Goal: Submit feedback/report problem: Leave review/rating

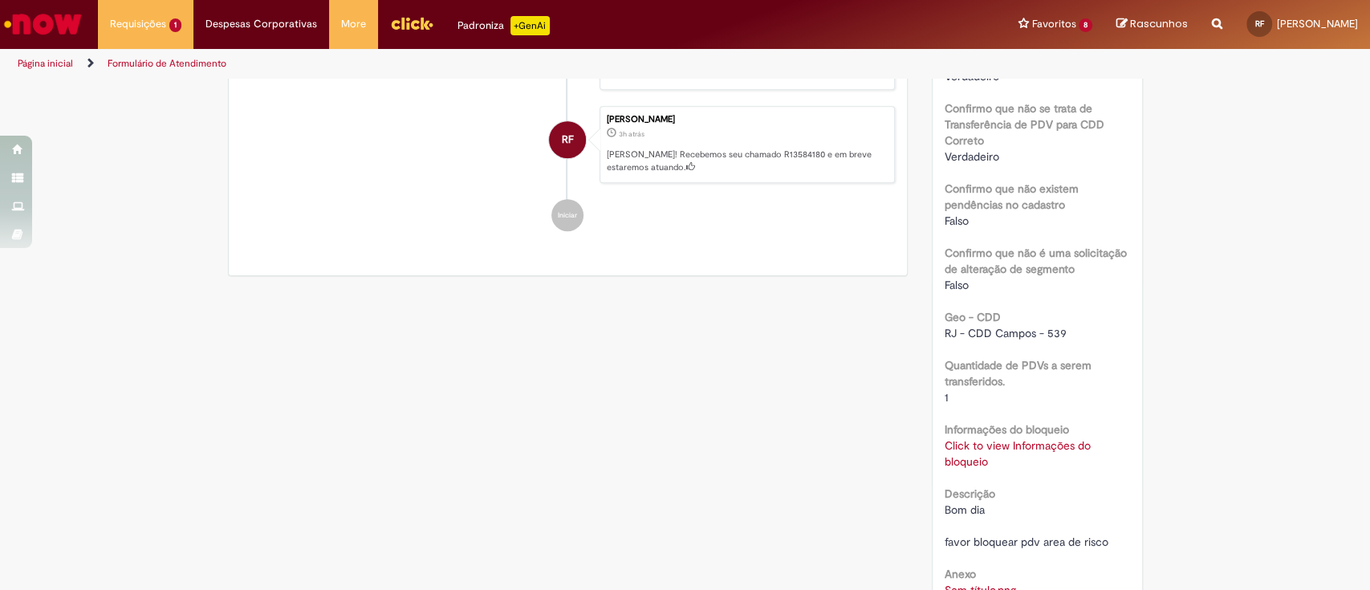
scroll to position [948, 0]
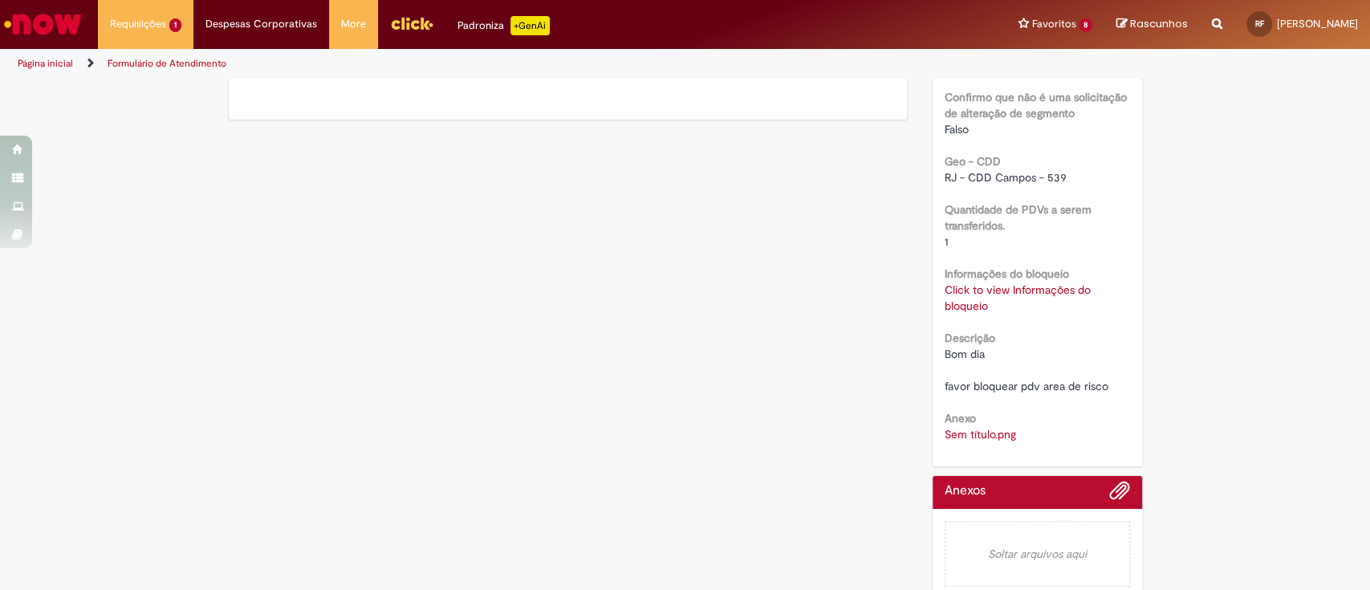
click at [1016, 282] on link "Click to view Informações do bloqueio" at bounding box center [1017, 297] width 146 height 30
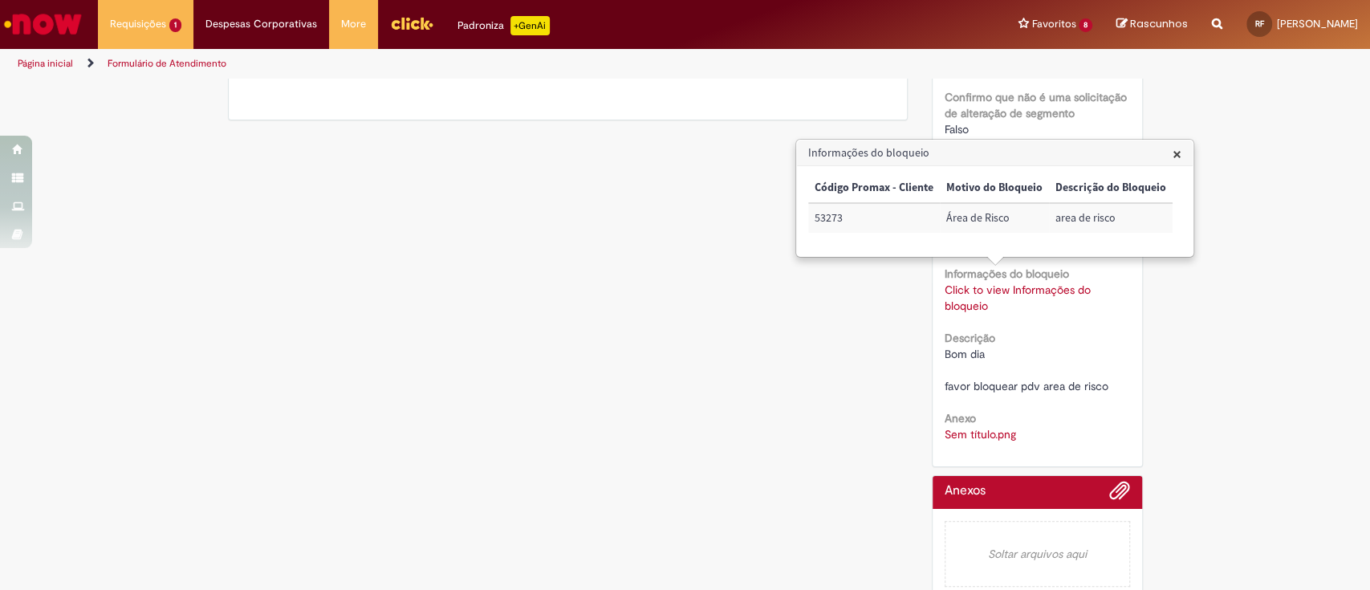
click at [809, 218] on td "53273" at bounding box center [874, 218] width 132 height 30
copy td "53273"
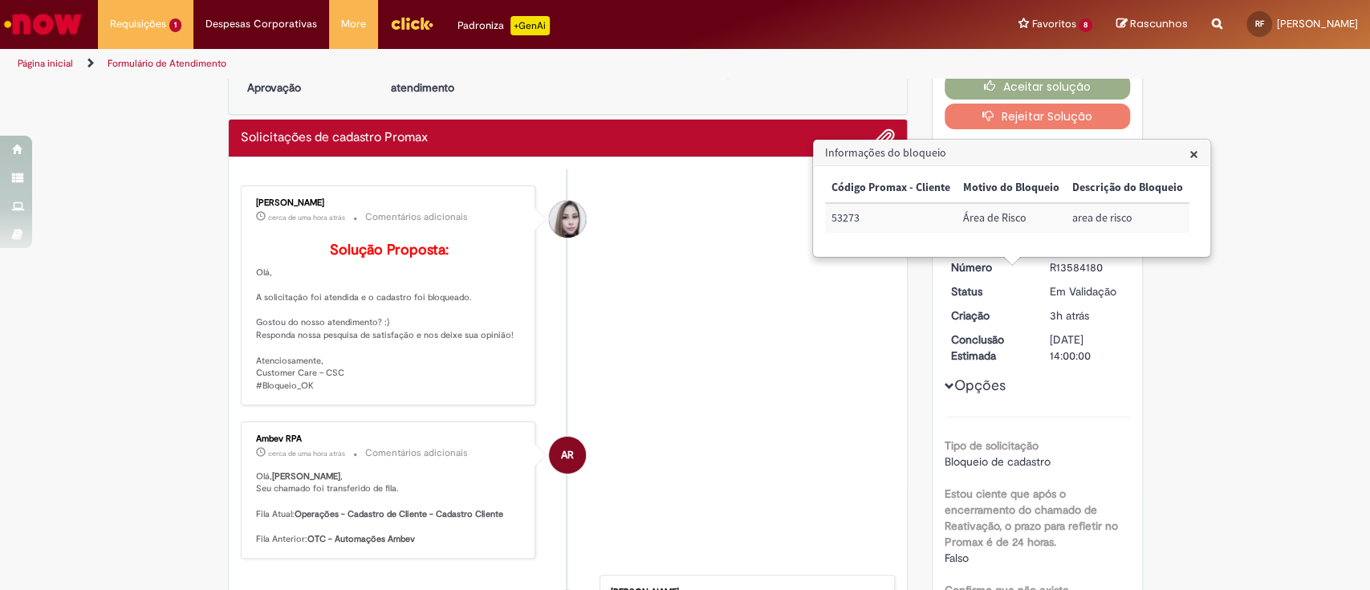
scroll to position [0, 0]
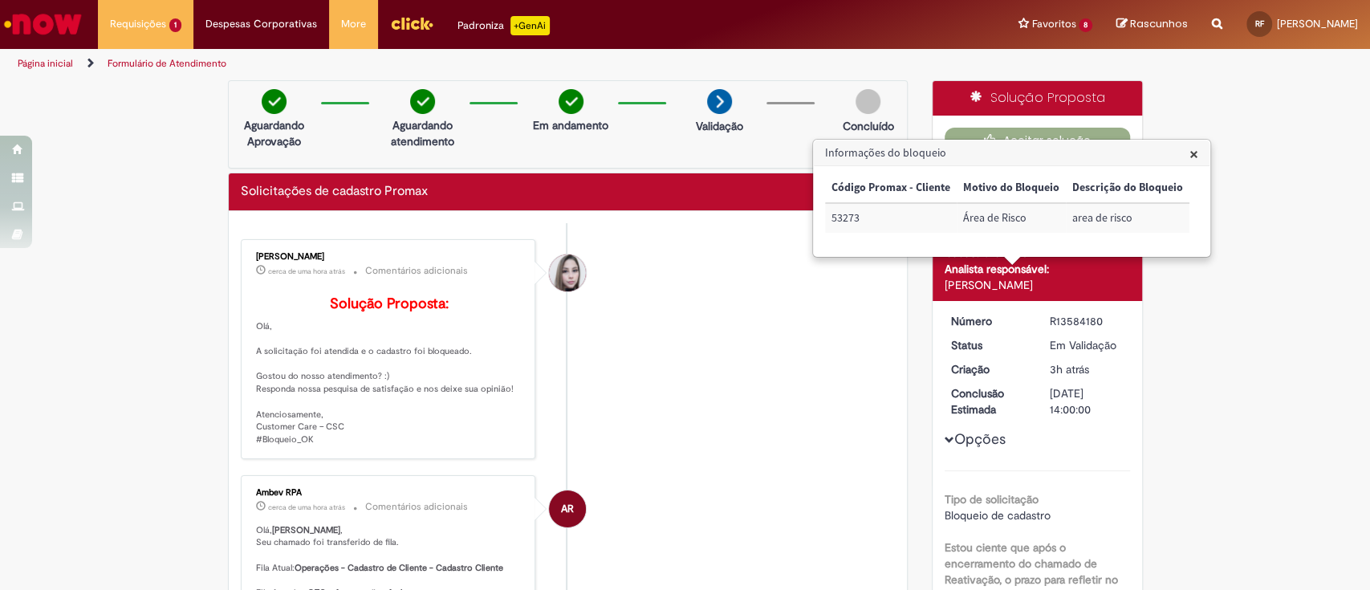
click at [1194, 148] on span "×" at bounding box center [1193, 154] width 9 height 22
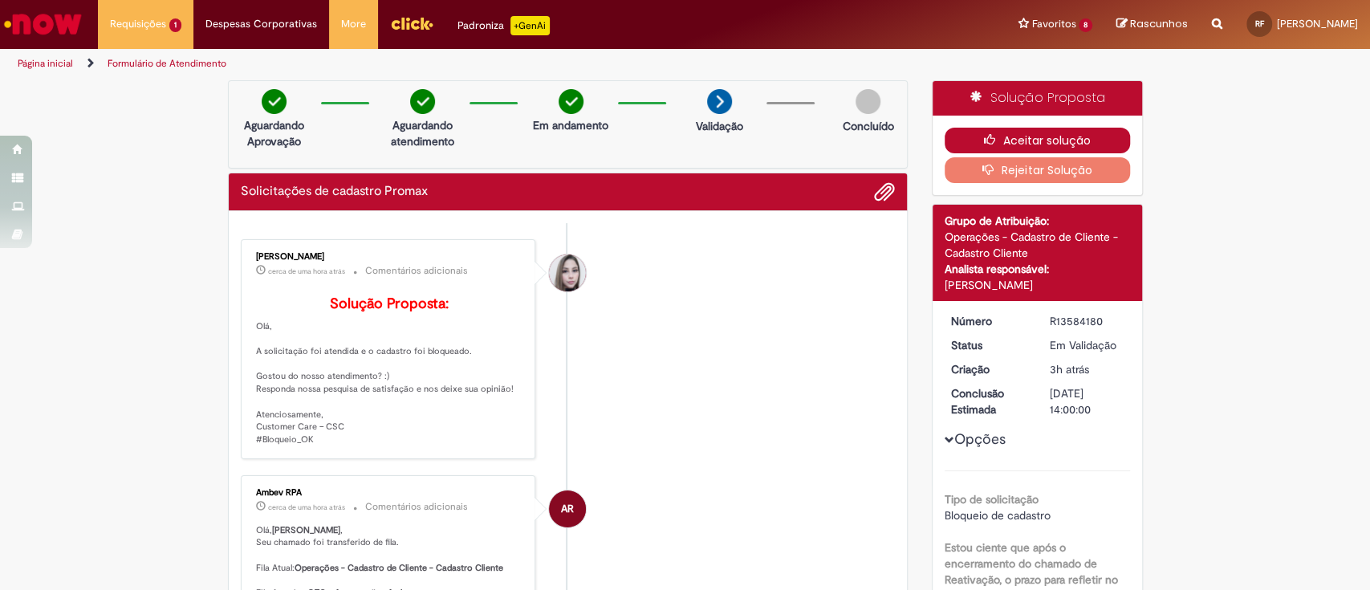
click at [1021, 136] on button "Aceitar solução" at bounding box center [1036, 141] width 185 height 26
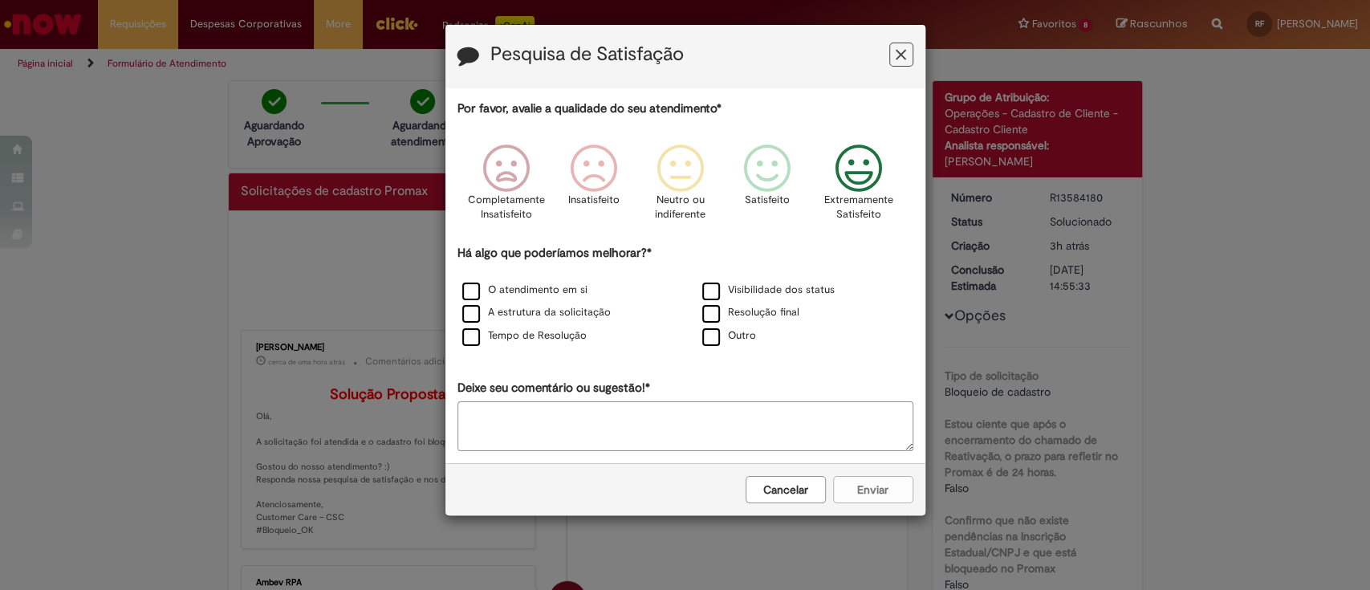
click at [855, 168] on icon "Feedback" at bounding box center [858, 168] width 60 height 48
click at [469, 295] on label "O atendimento em si" at bounding box center [524, 289] width 125 height 15
click at [465, 319] on label "A estrutura da solicitação" at bounding box center [536, 312] width 148 height 15
click at [473, 342] on label "Tempo de Resolução" at bounding box center [524, 335] width 124 height 15
click at [879, 492] on button "Enviar" at bounding box center [873, 489] width 80 height 27
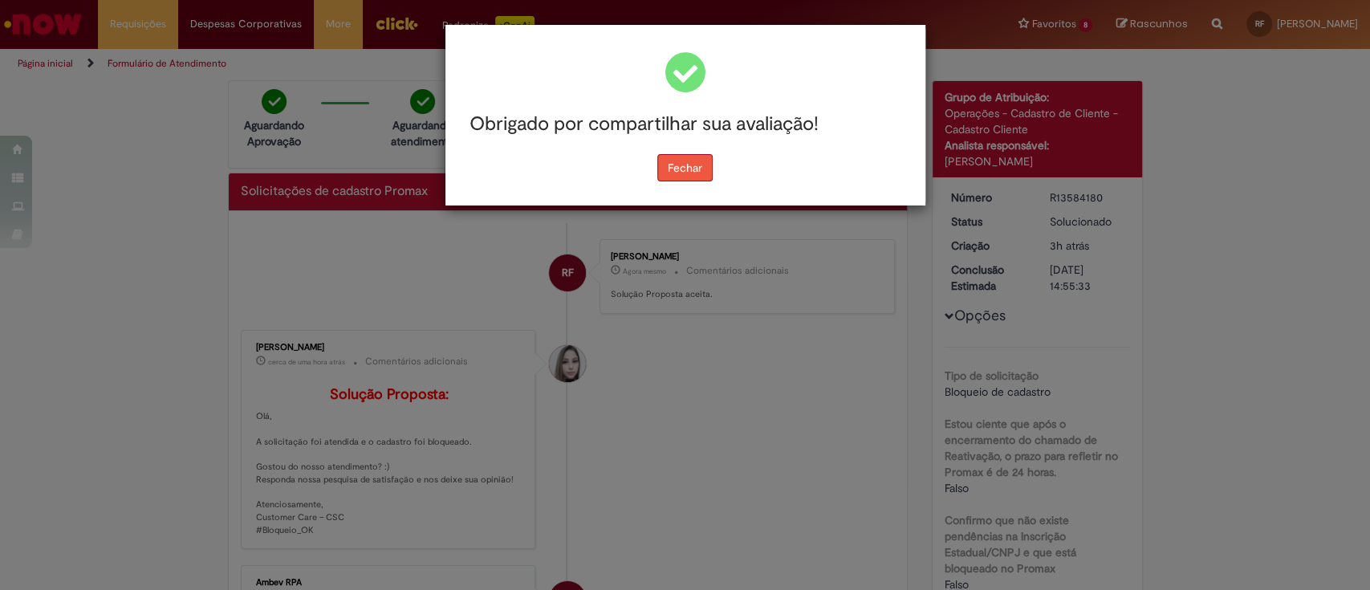
click at [680, 157] on button "Fechar" at bounding box center [684, 167] width 55 height 27
